Goal: Task Accomplishment & Management: Use online tool/utility

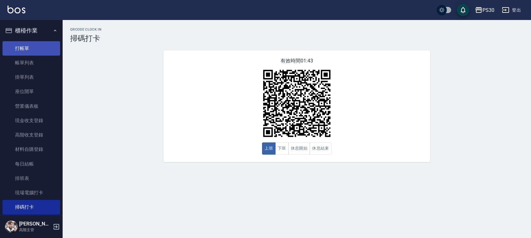
click at [20, 46] on link "打帳單" at bounding box center [32, 48] width 58 height 14
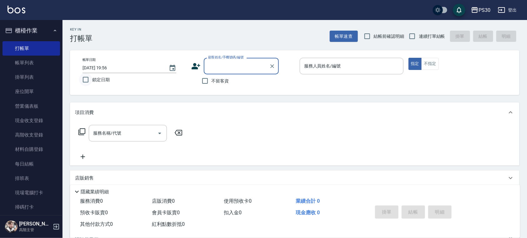
click at [90, 79] on input "鎖定日期" at bounding box center [85, 79] width 13 height 13
checkbox input "true"
click at [200, 82] on input "不留客資" at bounding box center [205, 80] width 13 height 13
checkbox input "true"
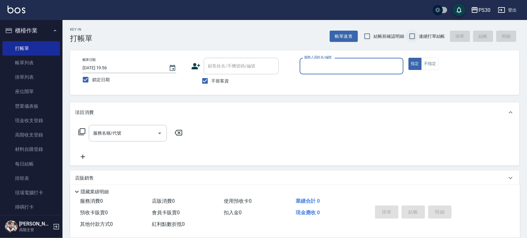
click at [407, 39] on input "連續打單結帳" at bounding box center [412, 36] width 13 height 13
checkbox input "true"
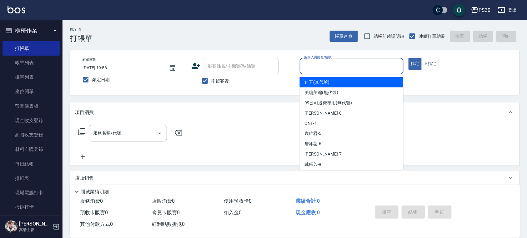
click at [341, 71] on input "服務人員姓名/編號" at bounding box center [352, 66] width 98 height 11
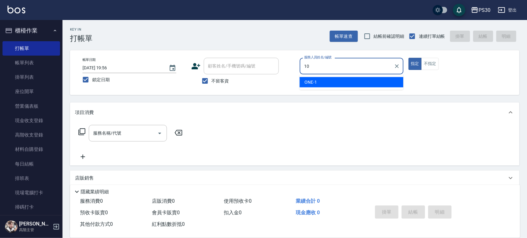
type input "陳湘芸🐭-10"
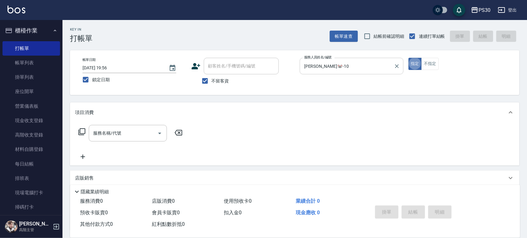
type button "true"
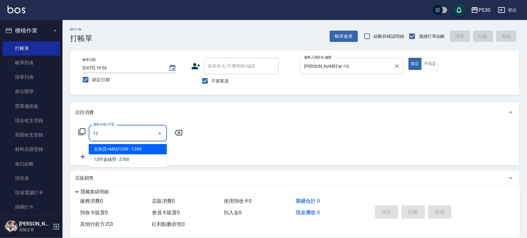
type input "1"
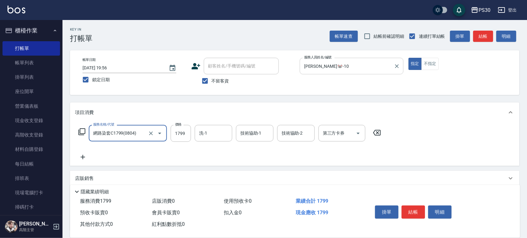
type input "網路染套C1799(0804)"
type input "1299"
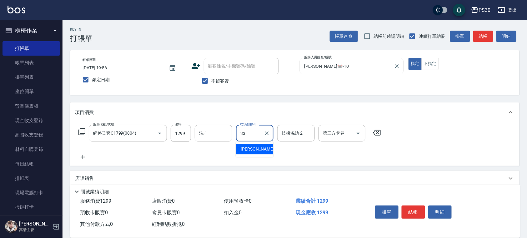
type input "洪采妤-33"
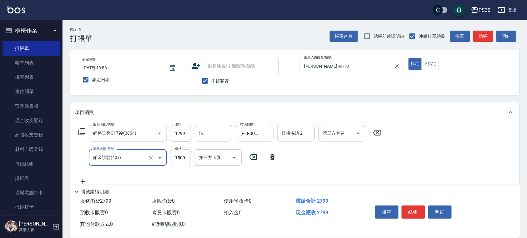
type input "鉑金護髮(407)"
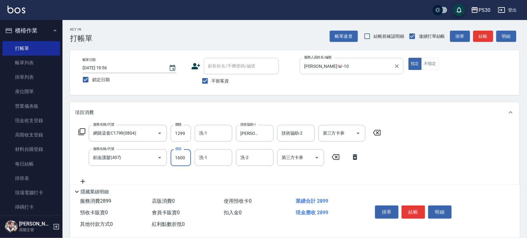
type input "1600"
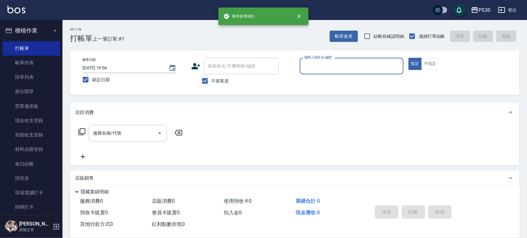
click at [208, 78] on input "不留客資" at bounding box center [205, 80] width 13 height 13
checkbox input "false"
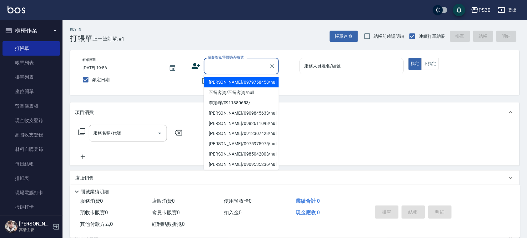
click at [220, 62] on div "顧客姓名/手機號碼/編號 顧客姓名/手機號碼/編號" at bounding box center [241, 66] width 75 height 17
type input "ㄧ"
click at [224, 84] on li "[PERSON_NAME]/0979758458/null" at bounding box center [241, 82] width 75 height 10
type input "[PERSON_NAME]/0979758458/null"
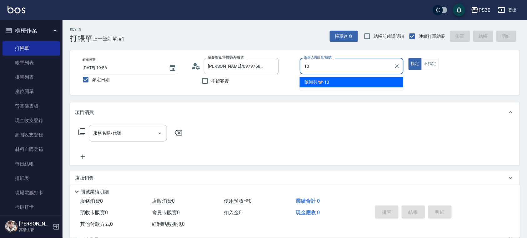
type input "陳湘芸🐭-10"
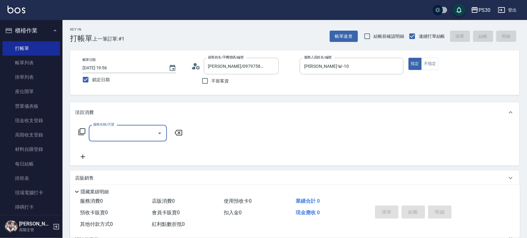
type input "3"
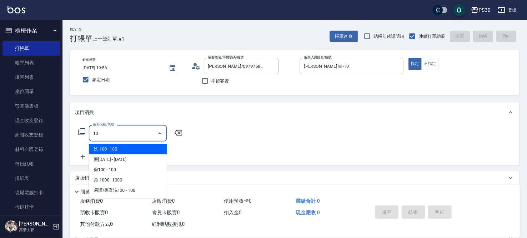
type input "1"
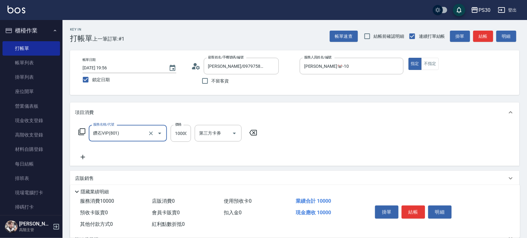
type input "鑽石VIP(801)"
type input "3000"
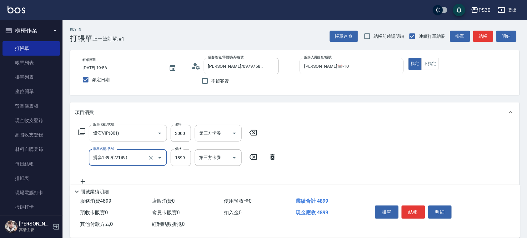
type input "燙套1899(22189)"
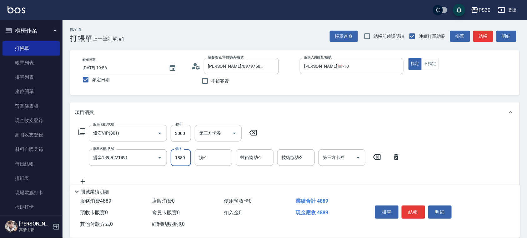
type input "1889"
type input "洪采妤-33"
click at [358, 159] on icon "Open" at bounding box center [359, 158] width 8 height 8
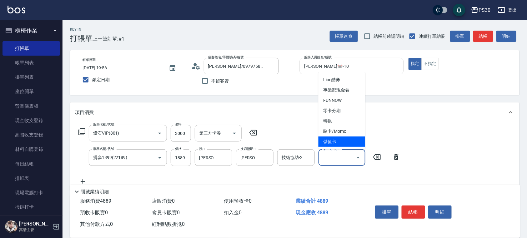
click at [344, 139] on span "儲值卡" at bounding box center [342, 142] width 47 height 10
type input "儲值卡"
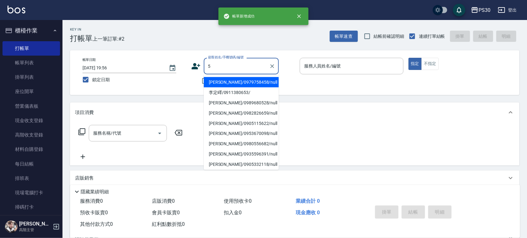
type input "[PERSON_NAME]/0979758458/null"
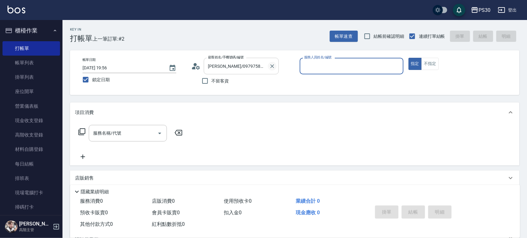
click at [273, 64] on icon "Clear" at bounding box center [273, 66] width 4 height 4
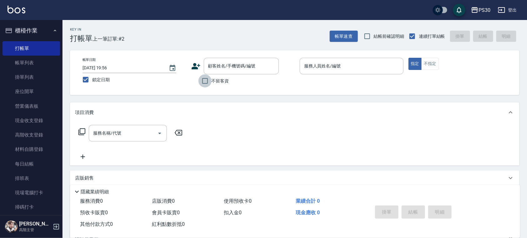
click at [203, 82] on input "不留客資" at bounding box center [205, 80] width 13 height 13
checkbox input "true"
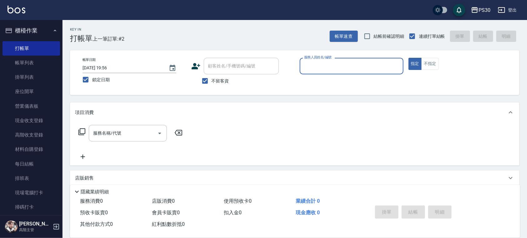
click at [355, 59] on div "服務人員姓名/編號" at bounding box center [352, 66] width 104 height 17
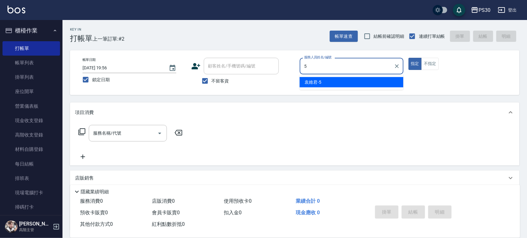
type input "[PERSON_NAME]-5"
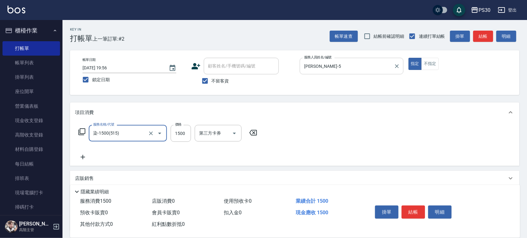
type input "染-1500(515)"
type input "1800"
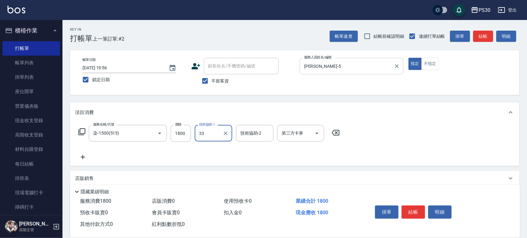
type input "洪采妤-33"
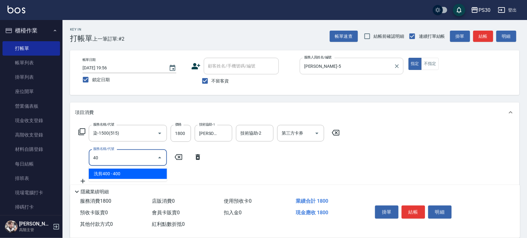
type input "4"
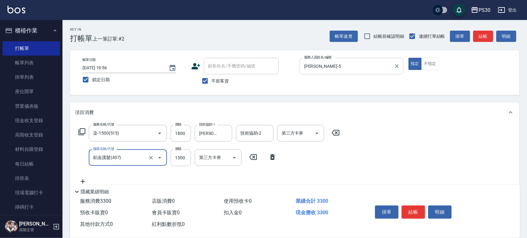
type input "鉑金護髮(407)"
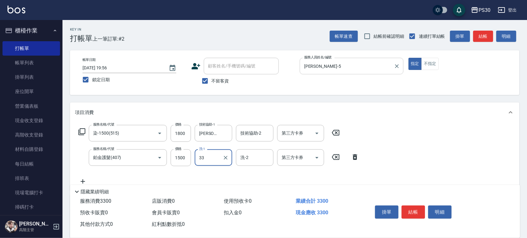
type input "洪采妤-33"
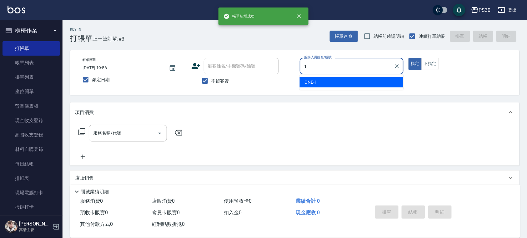
type input "ONE-1"
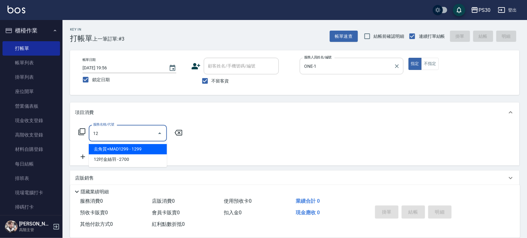
type input "1"
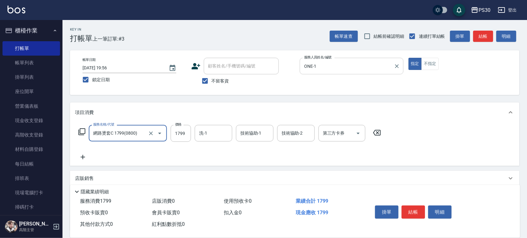
type input "網路燙套C 1799(0800)"
type input "1299"
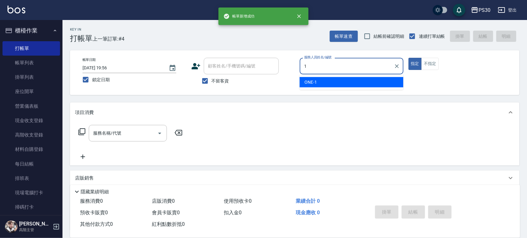
type input "ONE-1"
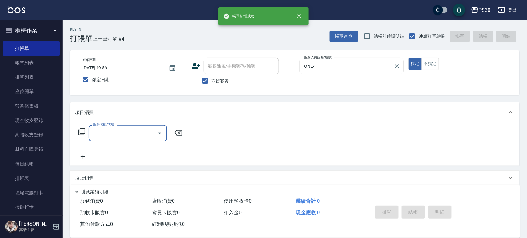
type input "2"
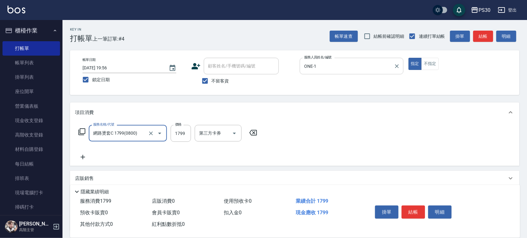
type input "網路燙套C 1799(0800)"
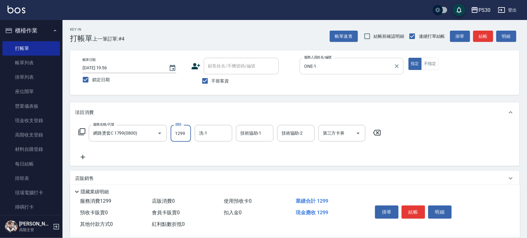
type input "1299"
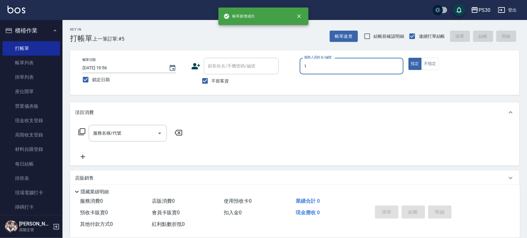
type input "ONE-1"
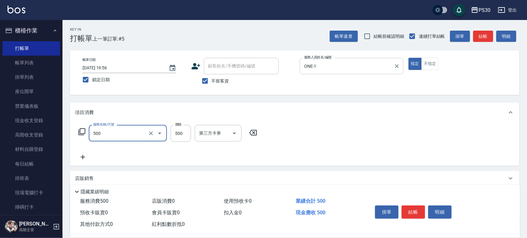
type input "洗剪500(500)"
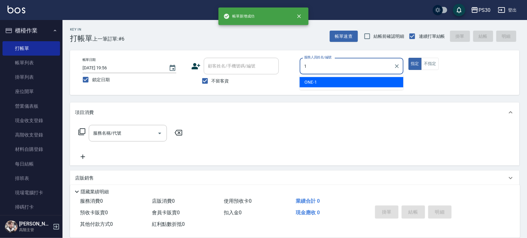
type input "ONE-1"
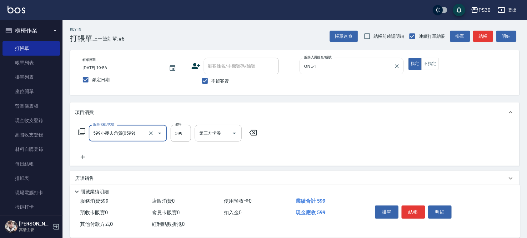
type input "599小麥去角質(0599)"
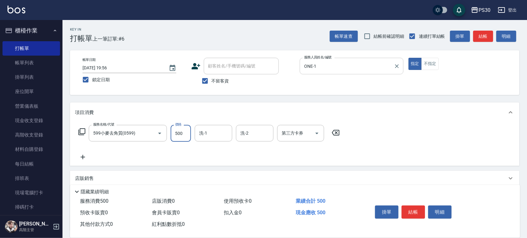
type input "500"
type input "洪采妤-33"
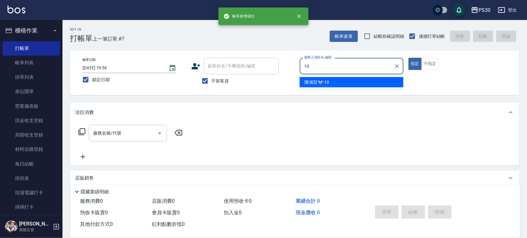
type input "陳湘芸🐭-10"
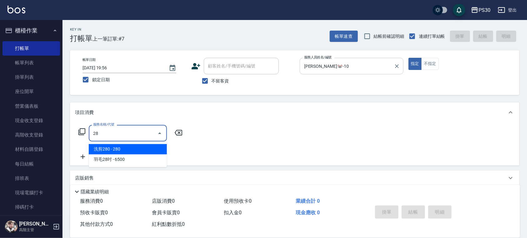
type input "2"
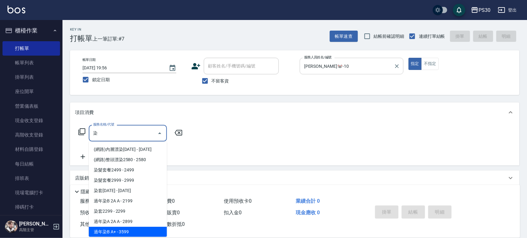
scroll to position [83, 0]
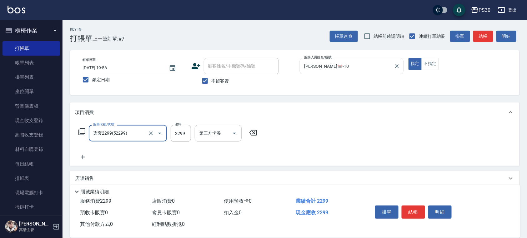
type input "染套2299(52299)"
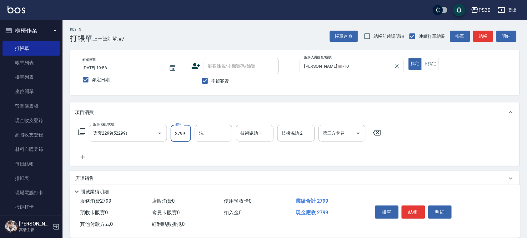
type input "2799"
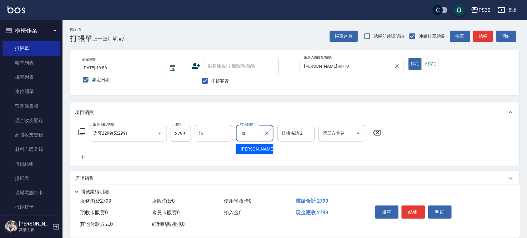
type input "洪采妤-33"
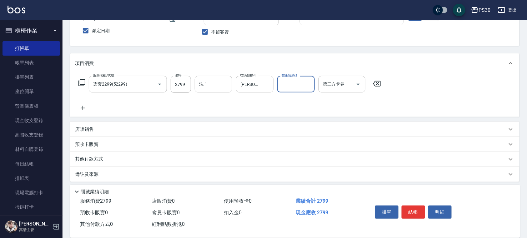
scroll to position [51, 0]
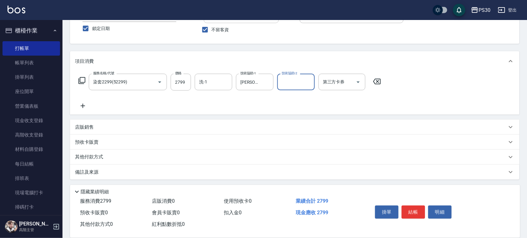
click at [166, 129] on div "店販銷售" at bounding box center [291, 127] width 432 height 7
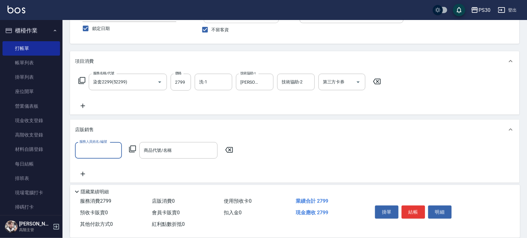
scroll to position [0, 0]
type input "陳湘芸🐭-10"
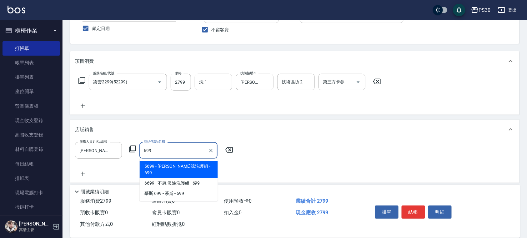
type input "[PERSON_NAME]涼洗護組"
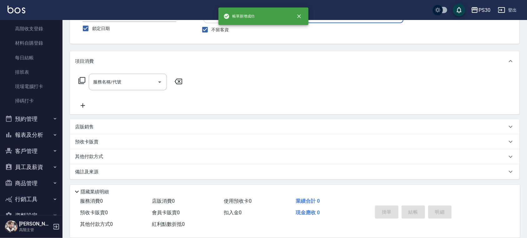
scroll to position [122, 0]
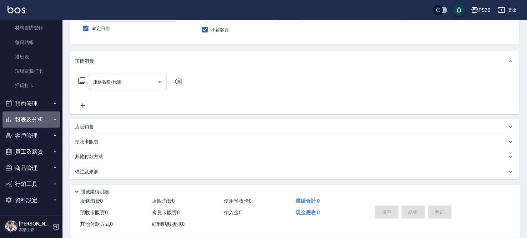
click at [37, 123] on button "報表及分析" at bounding box center [32, 120] width 58 height 16
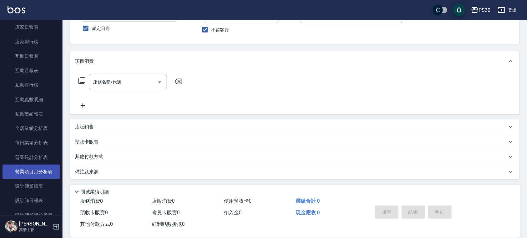
scroll to position [288, 0]
click at [30, 173] on link "設計師業績表" at bounding box center [32, 173] width 58 height 14
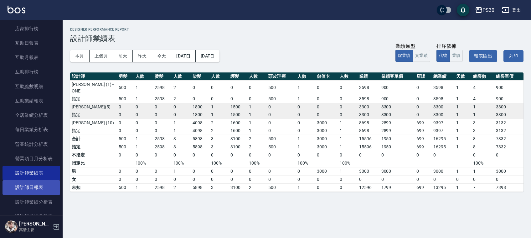
click at [31, 188] on link "設計師日報表" at bounding box center [32, 187] width 58 height 14
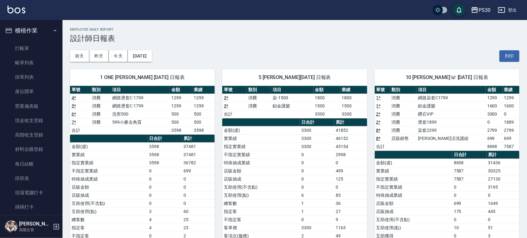
click at [28, 39] on ul "打帳單 帳單列表 掛單列表 座位開單 營業儀表板 現金收支登錄 高階收支登錄 材料自購登錄 每日結帳 排班表 現場電腦打卡 掃碼打卡" at bounding box center [32, 128] width 58 height 179
click at [29, 44] on link "打帳單" at bounding box center [32, 48] width 58 height 14
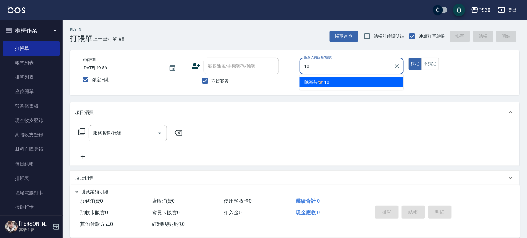
type input "陳湘芸🐭-10"
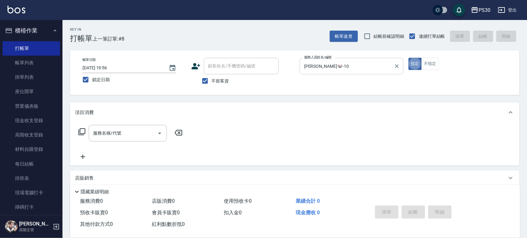
type button "true"
type input "M"
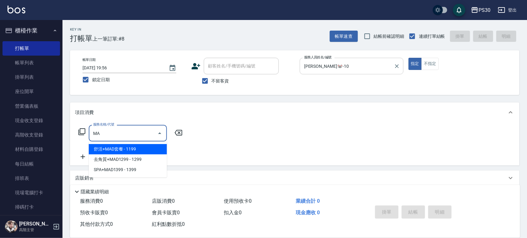
type input "M"
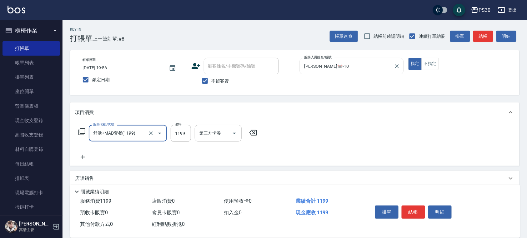
type input "舒活+MAD套餐(1199)"
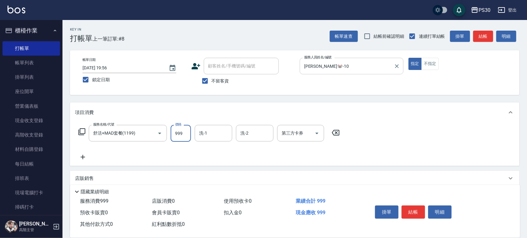
type input "999"
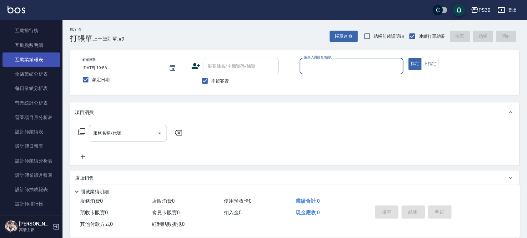
scroll to position [333, 0]
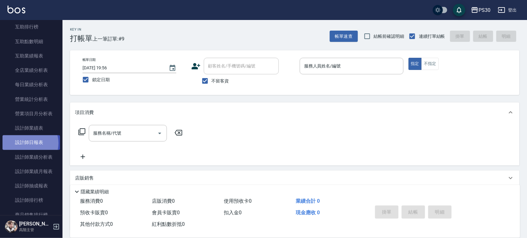
click at [28, 143] on link "設計師日報表" at bounding box center [32, 142] width 58 height 14
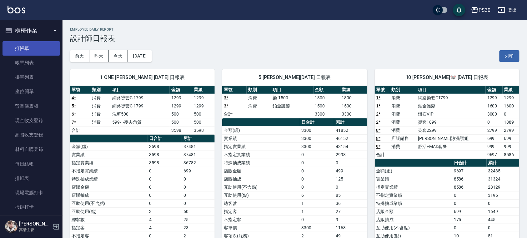
click at [29, 49] on link "打帳單" at bounding box center [32, 48] width 58 height 14
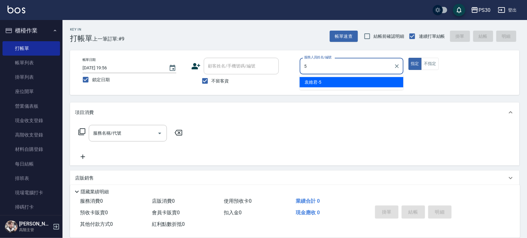
type input "[PERSON_NAME]-5"
type button "true"
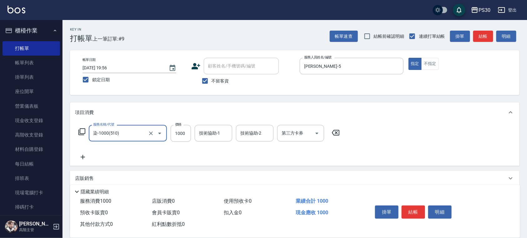
type input "染-1000(510)"
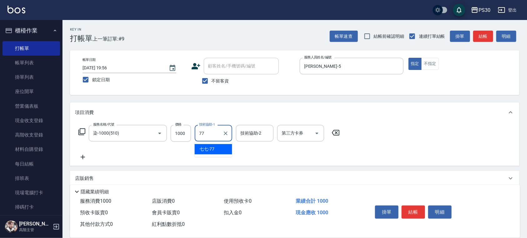
type input "七七-77"
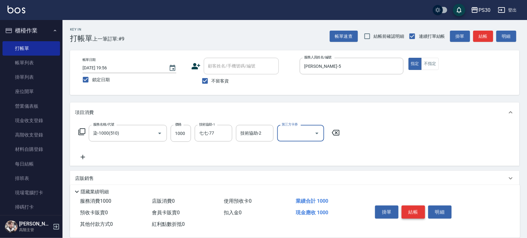
click at [418, 213] on button "結帳" at bounding box center [413, 212] width 23 height 13
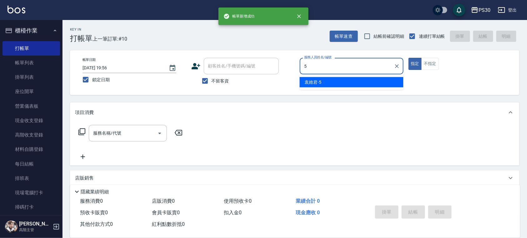
type input "[PERSON_NAME]-5"
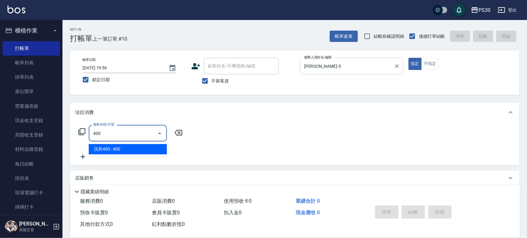
type input "洗剪400(400)"
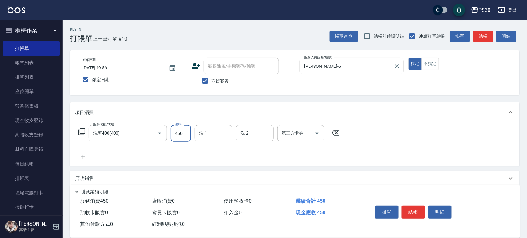
type input "450"
type input "七七-77"
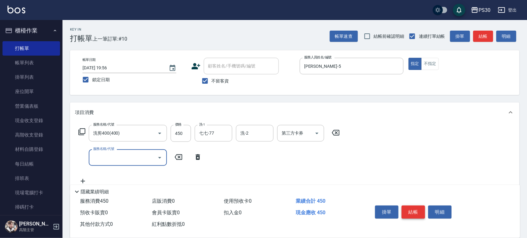
click at [416, 213] on button "結帳" at bounding box center [413, 212] width 23 height 13
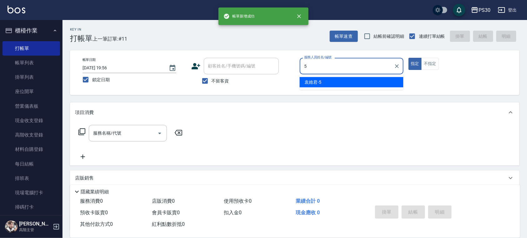
type input "[PERSON_NAME]-5"
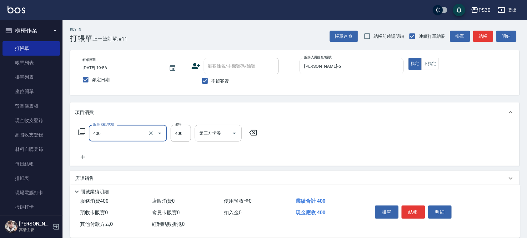
type input "洗剪400(400)"
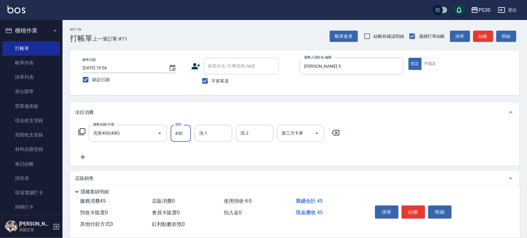
type input "450"
type input "洪采妤-33"
click at [418, 212] on button "結帳" at bounding box center [413, 212] width 23 height 13
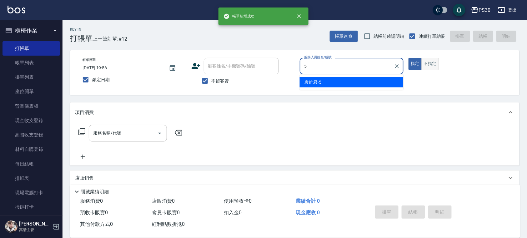
type input "[PERSON_NAME]-5"
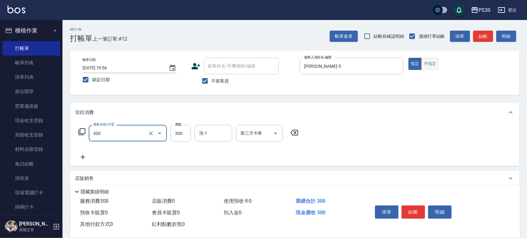
type input "洗剪300(300)"
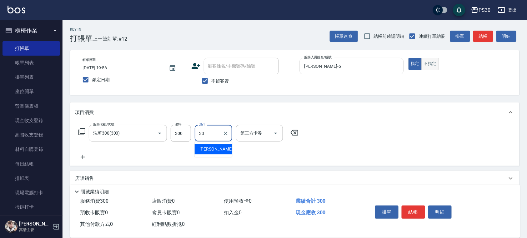
type input "洪采妤-33"
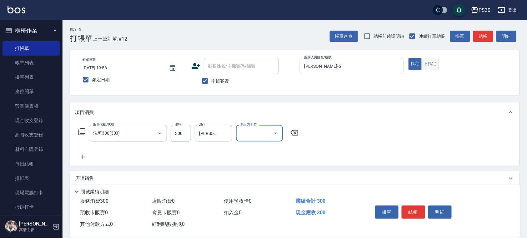
click at [434, 63] on button "不指定" at bounding box center [431, 64] width 18 height 12
click at [412, 212] on button "結帳" at bounding box center [413, 212] width 23 height 13
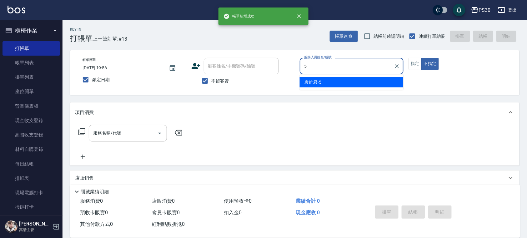
type input "[PERSON_NAME]-5"
type button "false"
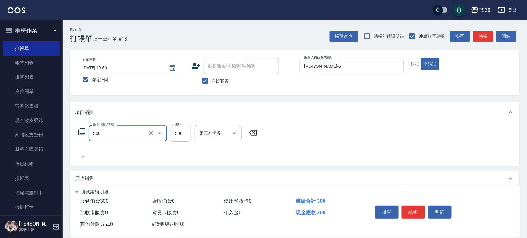
type input "洗剪300(300)"
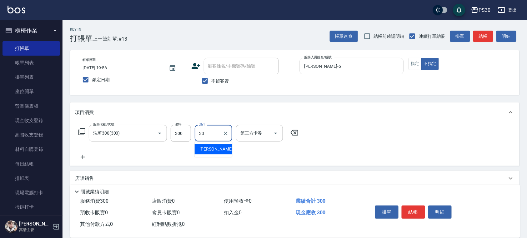
type input "洪采妤-33"
click at [412, 208] on button "結帳" at bounding box center [413, 212] width 23 height 13
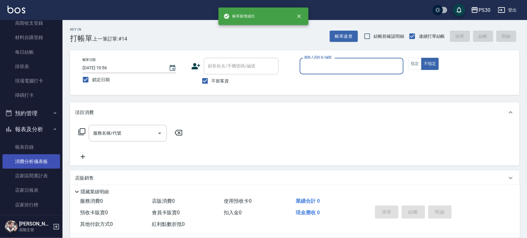
scroll to position [125, 0]
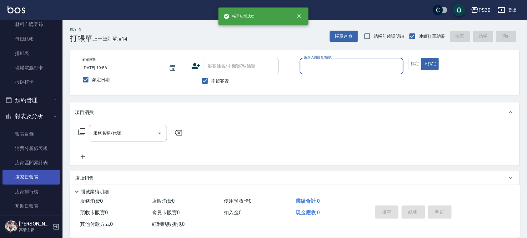
click at [45, 175] on link "店家日報表" at bounding box center [32, 177] width 58 height 14
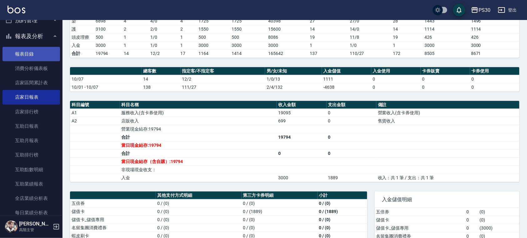
scroll to position [208, 0]
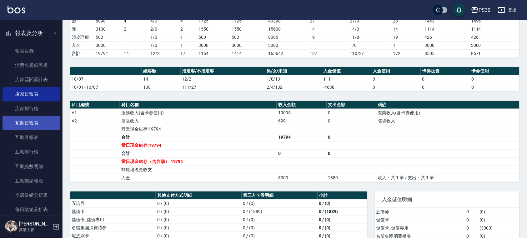
click at [46, 123] on link "互助日報表" at bounding box center [32, 123] width 58 height 14
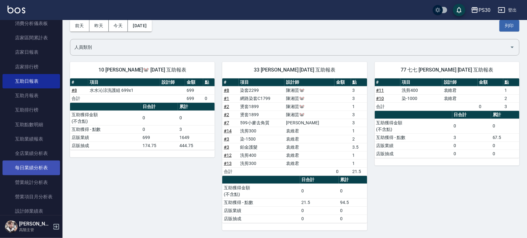
scroll to position [292, 0]
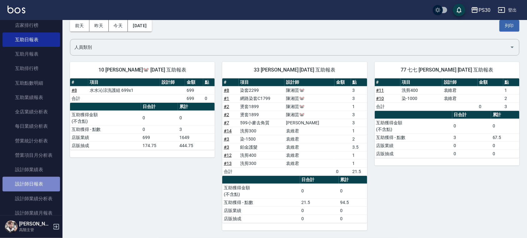
click at [37, 183] on link "設計師日報表" at bounding box center [32, 184] width 58 height 14
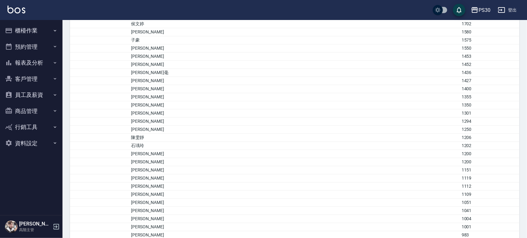
scroll to position [626, 0]
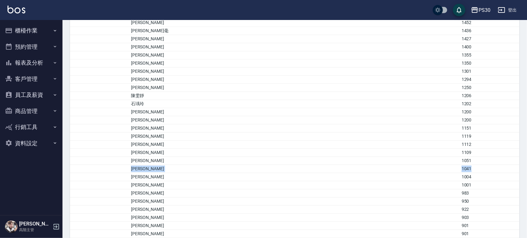
drag, startPoint x: 158, startPoint y: 178, endPoint x: 460, endPoint y: 178, distance: 301.9
click at [460, 173] on tr "[PERSON_NAME]1041" at bounding box center [295, 169] width 450 height 8
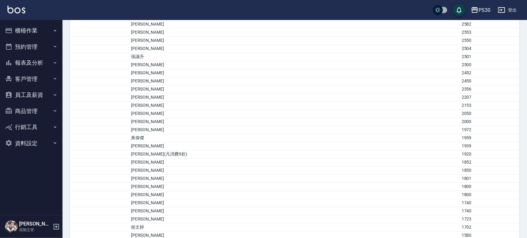
scroll to position [292, 0]
click at [35, 29] on button "櫃檯作業" at bounding box center [32, 31] width 58 height 16
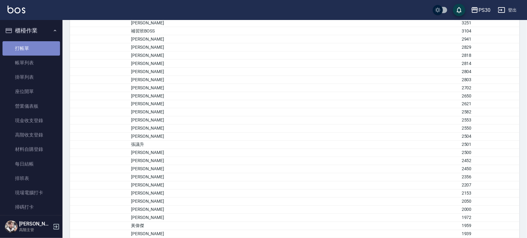
click at [38, 54] on link "打帳單" at bounding box center [32, 48] width 58 height 14
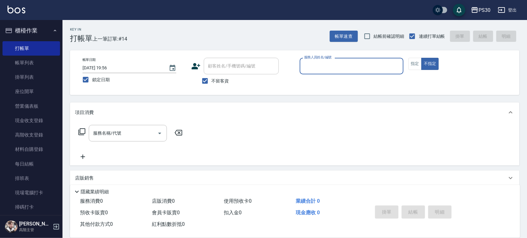
click at [217, 78] on span "不留客資" at bounding box center [221, 81] width 18 height 7
click at [212, 78] on input "不留客資" at bounding box center [205, 80] width 13 height 13
checkbox input "false"
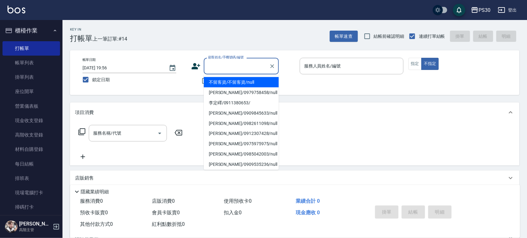
click at [235, 71] on input "顧客姓名/手機號碼/編號" at bounding box center [237, 66] width 60 height 11
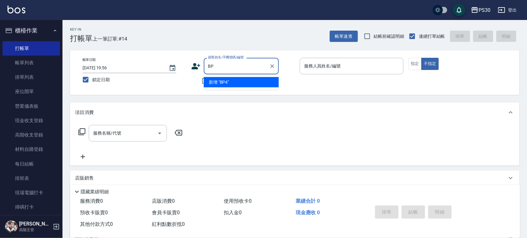
type input "B"
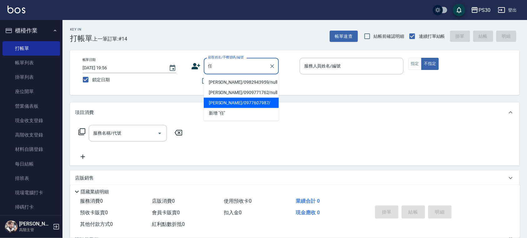
click at [233, 98] on li "[PERSON_NAME]/0977607987/" at bounding box center [241, 103] width 75 height 10
type input "[PERSON_NAME]/0977607987/"
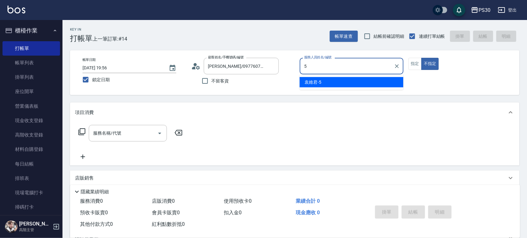
type input "[PERSON_NAME]-5"
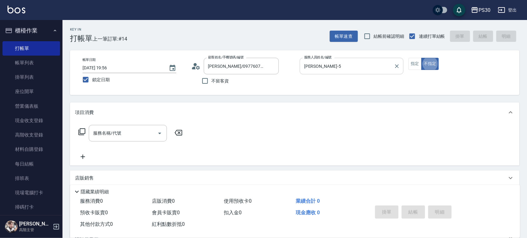
type button "false"
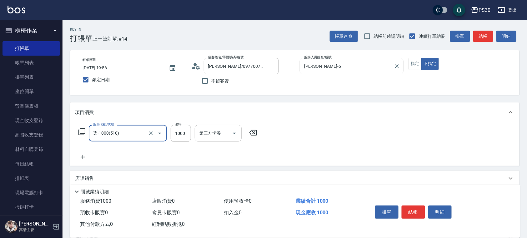
type input "染-1000(510)"
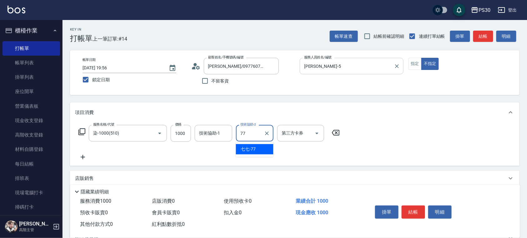
type input "七七-77"
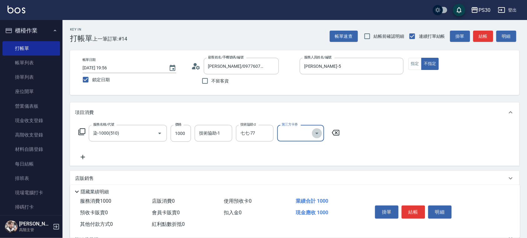
click at [318, 134] on icon "Open" at bounding box center [317, 134] width 8 height 8
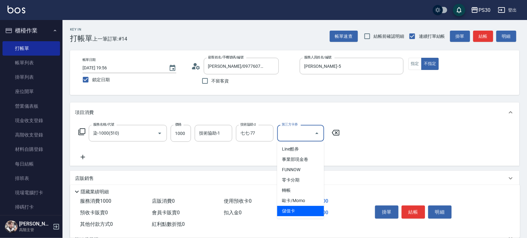
click at [315, 213] on span "儲值卡" at bounding box center [300, 211] width 47 height 10
type input "儲值卡"
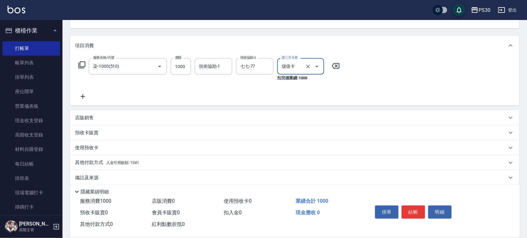
scroll to position [73, 0]
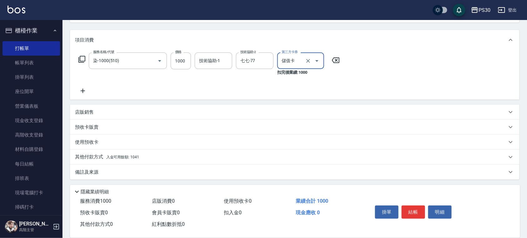
click at [133, 158] on span "入金可用餘額: 1041" at bounding box center [122, 157] width 33 height 4
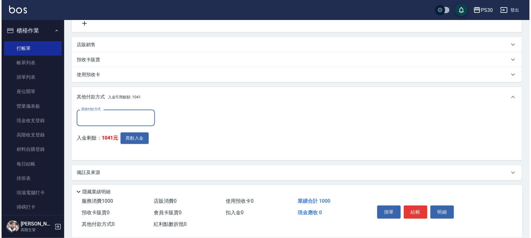
scroll to position [141, 0]
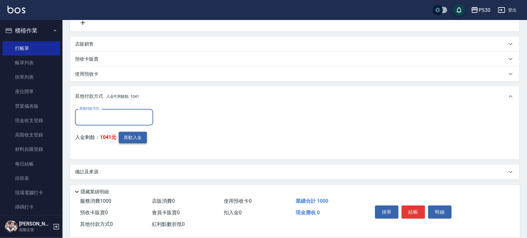
click at [133, 137] on button "異動入金" at bounding box center [133, 138] width 28 height 12
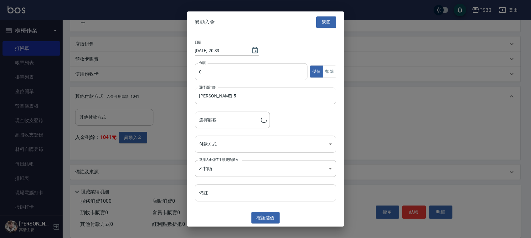
type input "[PERSON_NAME]/0977607987/"
click at [250, 73] on input "0" at bounding box center [251, 71] width 113 height 17
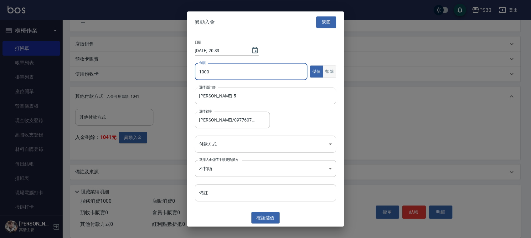
type input "1000"
click at [328, 69] on button "扣除" at bounding box center [329, 72] width 13 height 12
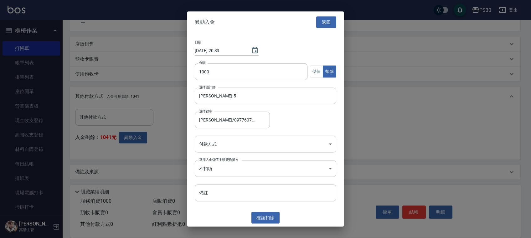
click at [272, 143] on body "PS30 登出 櫃檯作業 打帳單 帳單列表 掛單列表 座位開單 營業儀表板 現金收支登錄 高階收支登錄 材料自購登錄 每日結帳 排班表 現場電腦打卡 掃碼打卡…" at bounding box center [265, 48] width 531 height 379
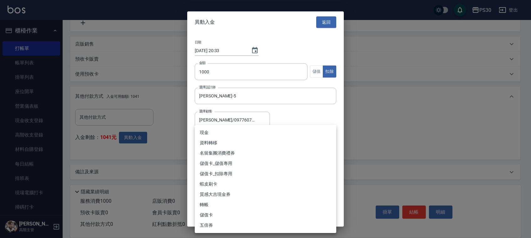
click at [251, 179] on li "蝦皮刷卡" at bounding box center [265, 184] width 141 height 10
click at [273, 136] on body "PS30 登出 櫃檯作業 打帳單 帳單列表 掛單列表 座位開單 營業儀表板 現金收支登錄 高階收支登錄 材料自購登錄 每日結帳 排班表 現場電腦打卡 掃碼打卡…" at bounding box center [265, 48] width 531 height 379
click at [256, 171] on li "儲值卡_扣除專用" at bounding box center [265, 174] width 141 height 10
type input "儲值卡_扣除專用"
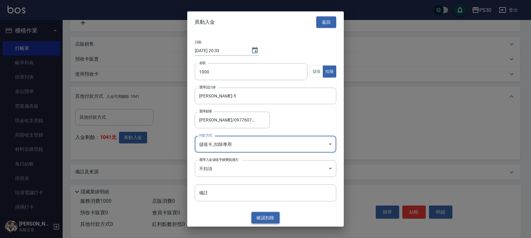
click at [273, 217] on button "確認 扣除" at bounding box center [265, 218] width 28 height 12
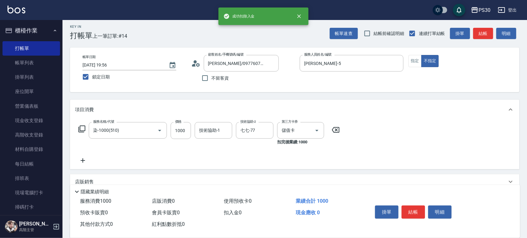
scroll to position [0, 0]
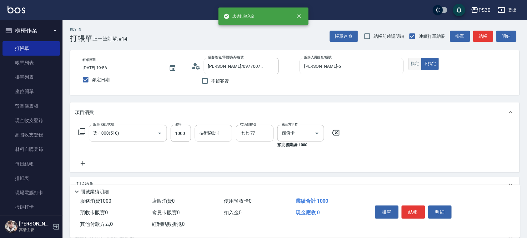
click at [416, 63] on button "指定" at bounding box center [415, 64] width 13 height 12
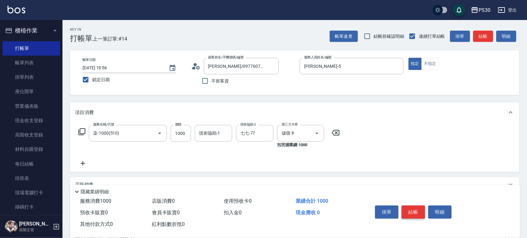
click at [414, 209] on button "結帳" at bounding box center [413, 212] width 23 height 13
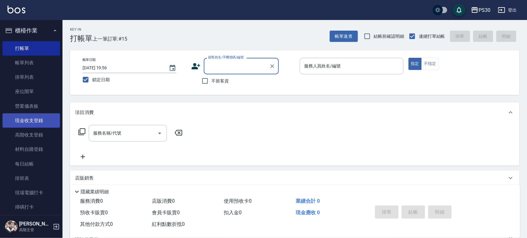
scroll to position [122, 0]
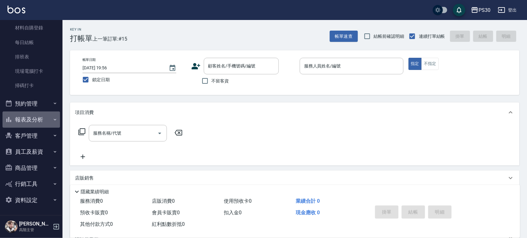
click at [36, 117] on button "報表及分析" at bounding box center [32, 120] width 58 height 16
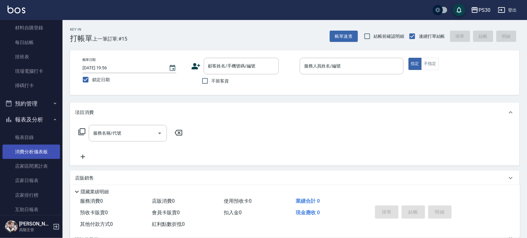
scroll to position [288, 0]
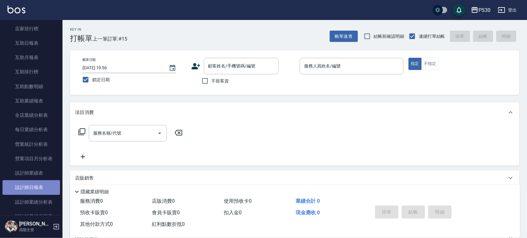
click at [39, 187] on link "設計師日報表" at bounding box center [32, 187] width 58 height 14
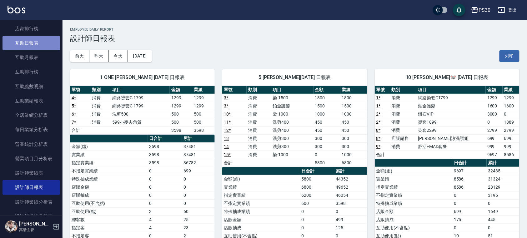
click at [38, 42] on link "互助日報表" at bounding box center [32, 43] width 58 height 14
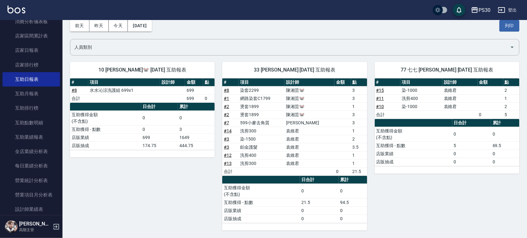
scroll to position [205, 0]
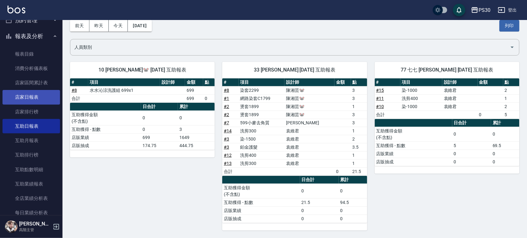
click at [38, 99] on link "店家日報表" at bounding box center [32, 97] width 58 height 14
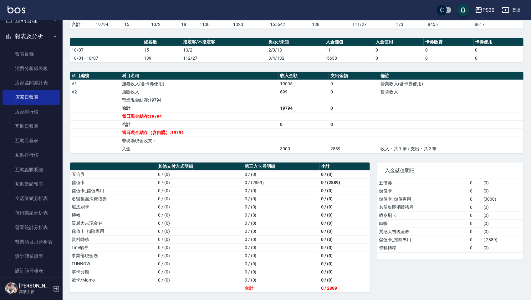
scroll to position [158, 0]
click at [18, 121] on link "互助日報表" at bounding box center [32, 126] width 58 height 14
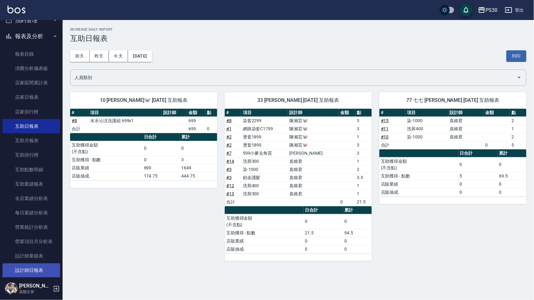
click at [39, 238] on link "設計師日報表" at bounding box center [32, 271] width 58 height 14
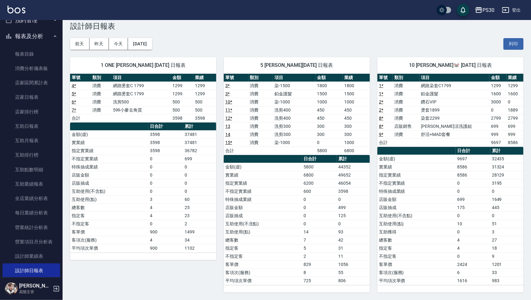
scroll to position [15, 0]
